Goal: Book appointment/travel/reservation

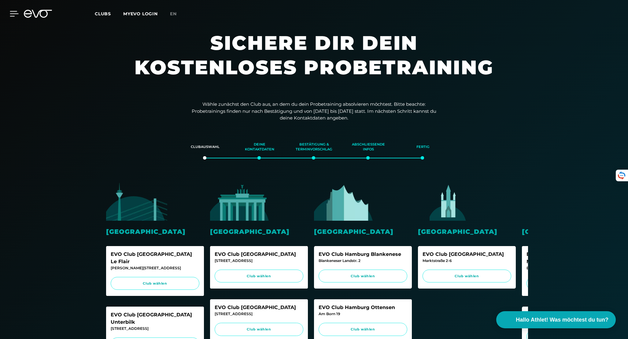
click at [12, 14] on icon at bounding box center [14, 14] width 9 height 6
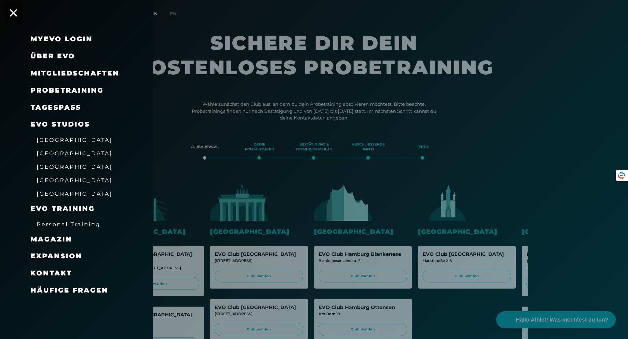
click at [56, 91] on span "Probetraining" at bounding box center [67, 90] width 73 height 8
click at [54, 91] on span "Probetraining" at bounding box center [67, 90] width 73 height 8
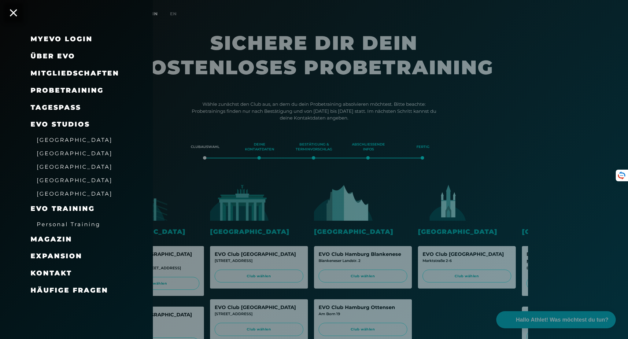
click at [54, 91] on span "Probetraining" at bounding box center [67, 90] width 73 height 8
click at [581, 162] on div at bounding box center [314, 169] width 628 height 339
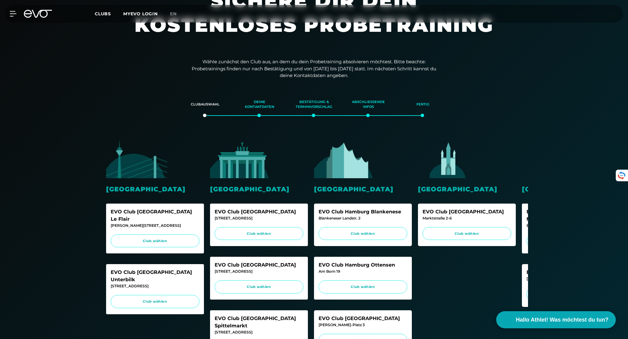
scroll to position [65, 0]
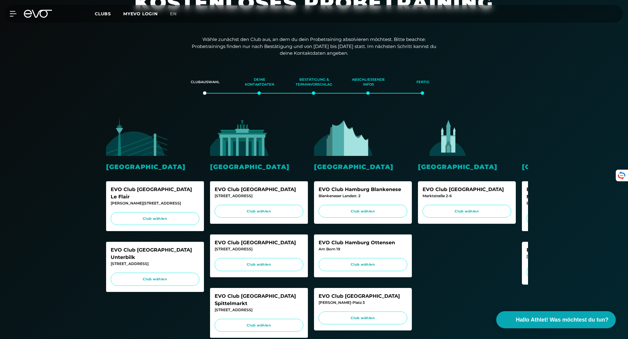
click at [244, 137] on img at bounding box center [240, 137] width 61 height 38
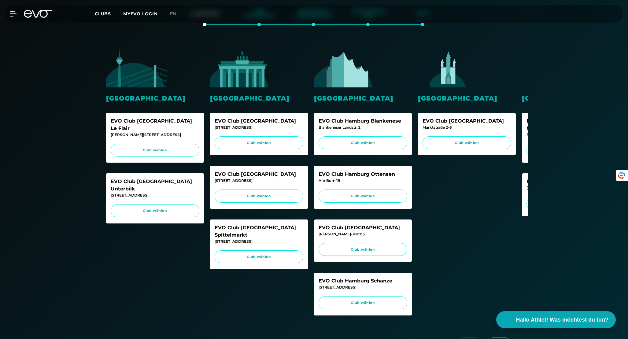
scroll to position [139, 0]
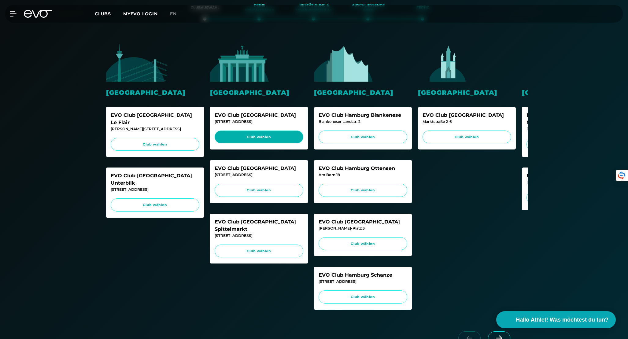
click at [267, 138] on span "Club wählen" at bounding box center [258, 136] width 77 height 5
